Goal: Transaction & Acquisition: Purchase product/service

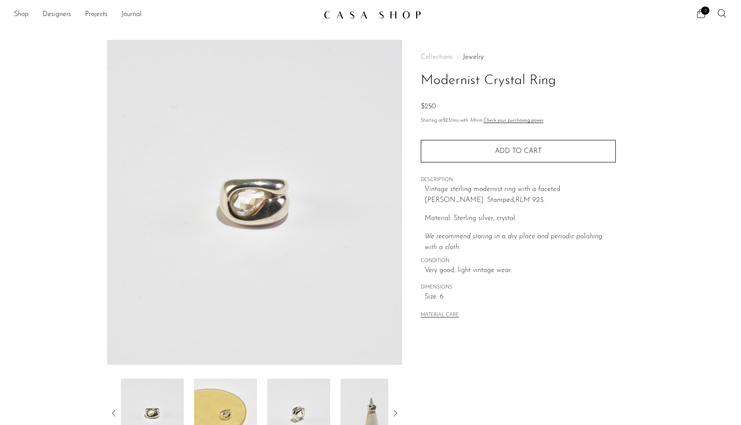
click at [470, 57] on link "Jewelry" at bounding box center [473, 57] width 21 height 7
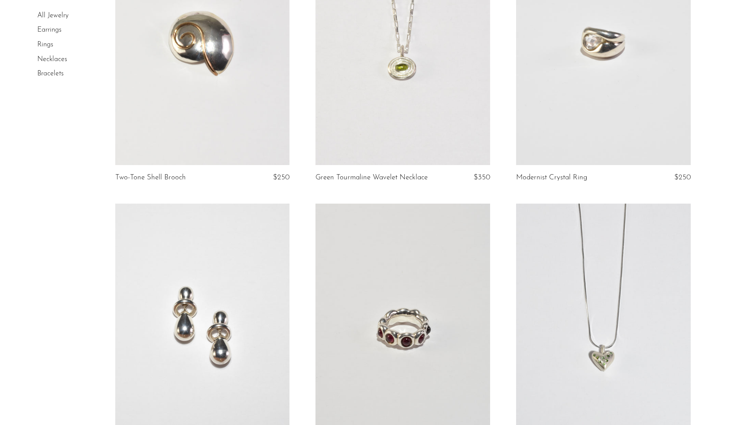
scroll to position [1577, 0]
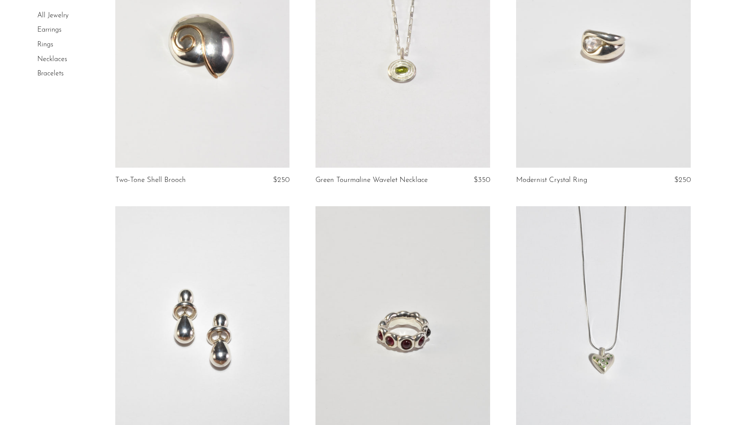
click at [580, 129] on link at bounding box center [603, 45] width 175 height 244
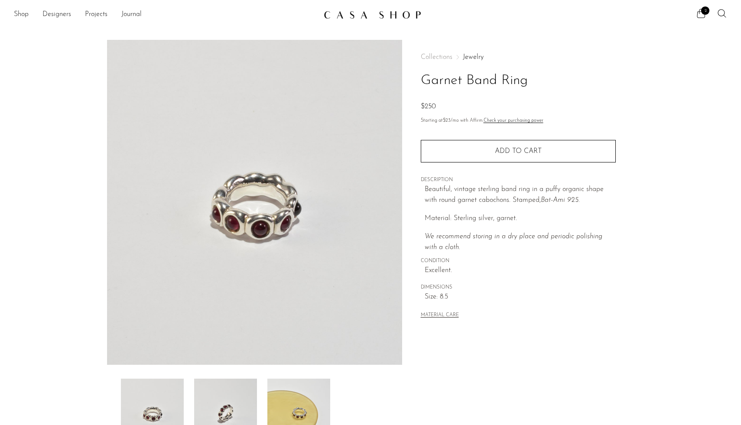
scroll to position [4, 0]
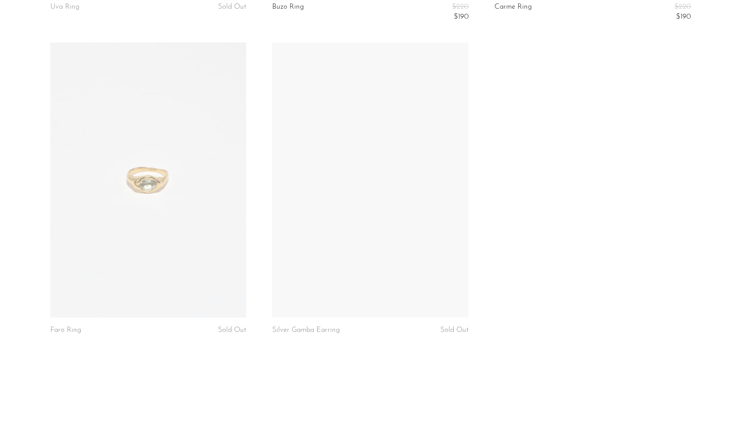
scroll to position [779, 0]
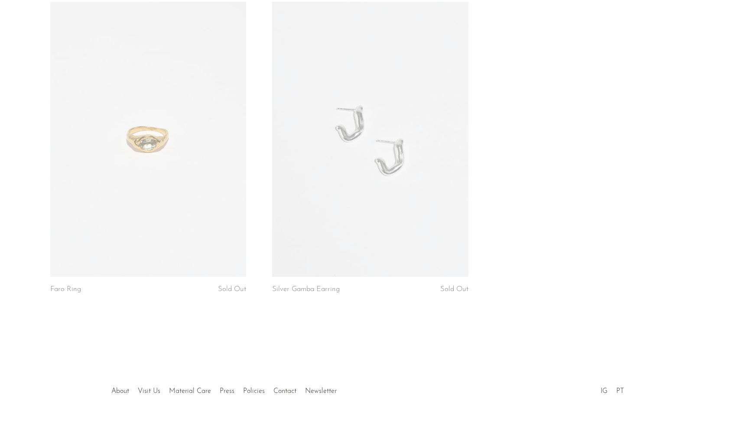
click at [110, 186] on link at bounding box center [148, 139] width 196 height 275
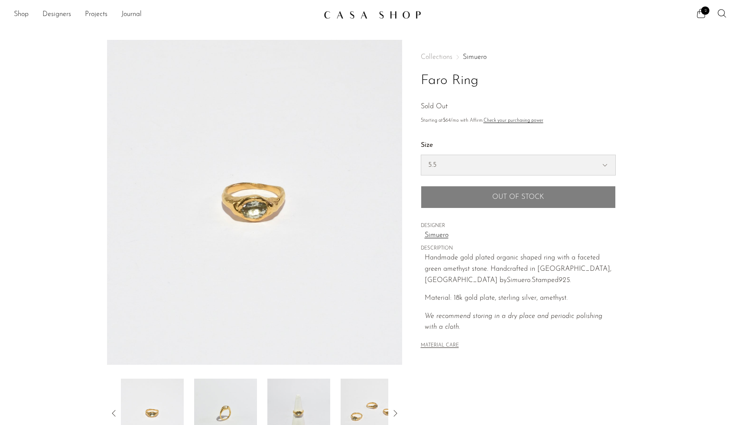
click at [512, 168] on select "5.5 6.5 7" at bounding box center [518, 165] width 194 height 20
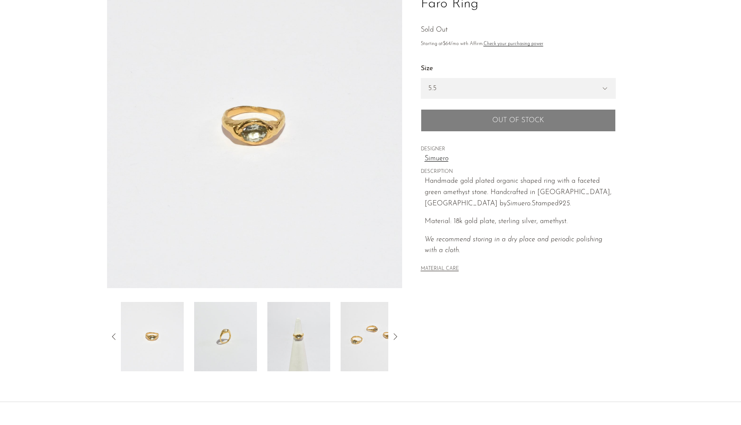
click at [354, 339] on img at bounding box center [371, 336] width 63 height 69
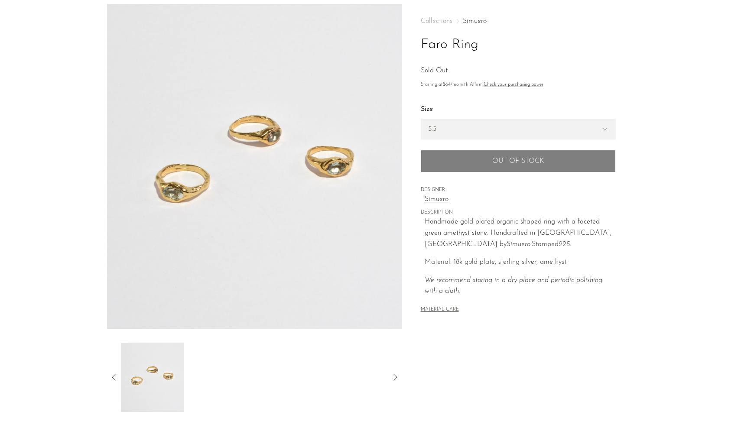
scroll to position [0, 0]
